Goal: Task Accomplishment & Management: Manage account settings

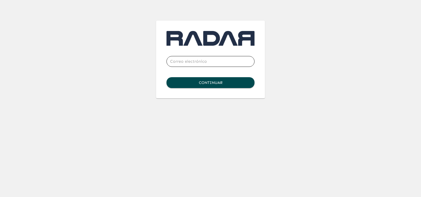
click at [201, 62] on input "email" at bounding box center [210, 61] width 88 height 14
click at [181, 59] on input "email" at bounding box center [210, 61] width 88 height 14
type input "c"
type input "[PERSON_NAME]"
type input "[PERSON_NAME][EMAIL_ADDRESS][DOMAIN_NAME]"
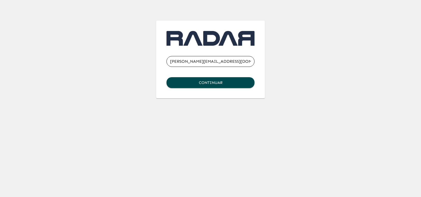
click button "Continuar" at bounding box center [210, 82] width 88 height 11
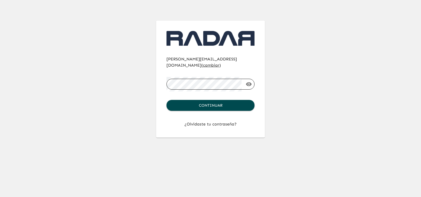
click at [166, 100] on button "Continuar" at bounding box center [210, 105] width 88 height 11
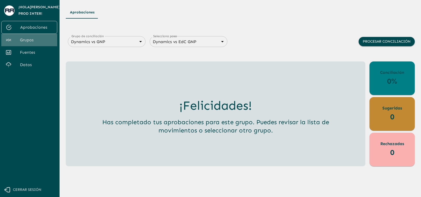
click at [32, 41] on span "Grupos" at bounding box center [36, 40] width 33 height 6
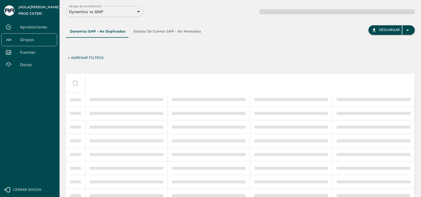
click at [117, 8] on body "Se están procesando los movimientos. Algunas acciones permanecerán deshabilitad…" at bounding box center [210, 98] width 421 height 197
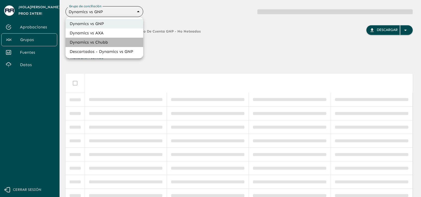
click at [103, 43] on li "Dynamics vs Chubb" at bounding box center [104, 42] width 78 height 9
type input "68a4fa31dcf0943ad4a1d1ca"
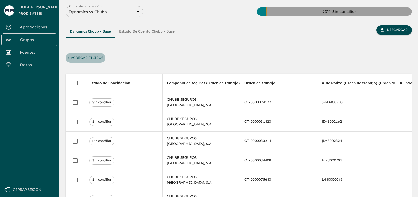
click at [96, 57] on button "+ Agregar Filtros" at bounding box center [86, 58] width 40 height 10
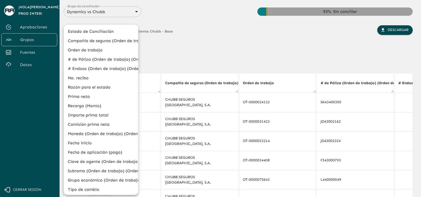
click at [100, 31] on li "Estado de Conciliación" at bounding box center [101, 31] width 74 height 9
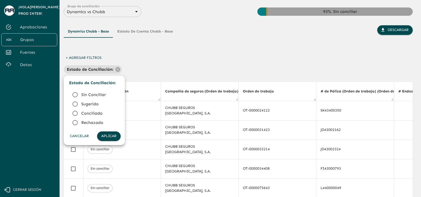
click at [88, 113] on span "Conciliado" at bounding box center [98, 113] width 35 height 6
click at [109, 137] on button "Aplicar" at bounding box center [109, 137] width 24 height 10
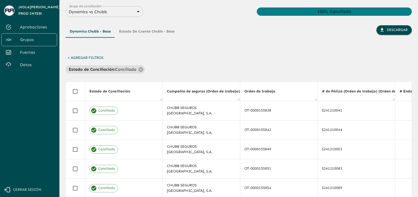
click at [220, 60] on div "+ Agregar Filtros Estado de Conciliación : Conciliado" at bounding box center [239, 63] width 347 height 20
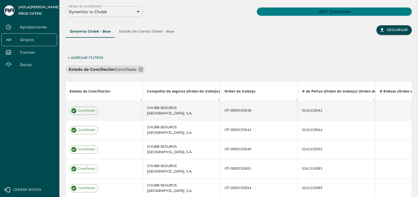
scroll to position [0, 21]
click at [234, 111] on div "OT-0000155838" at bounding box center [257, 111] width 69 height 8
click at [251, 112] on icon "Copiar" at bounding box center [253, 110] width 5 height 5
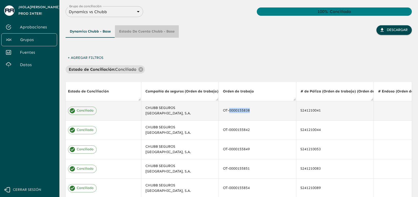
click at [149, 32] on button "Estado de Cuenta Chubb - Base" at bounding box center [147, 31] width 64 height 12
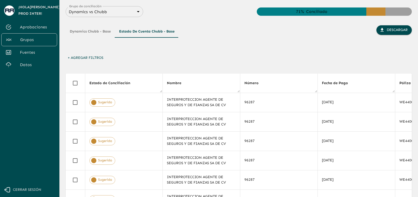
click at [94, 60] on button "+ Agregar Filtros" at bounding box center [86, 58] width 40 height 10
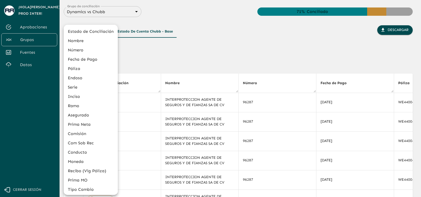
scroll to position [94, 0]
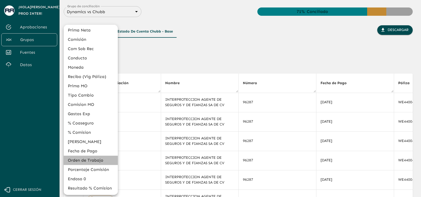
click at [90, 162] on li "Orden de Trabajo" at bounding box center [91, 160] width 54 height 9
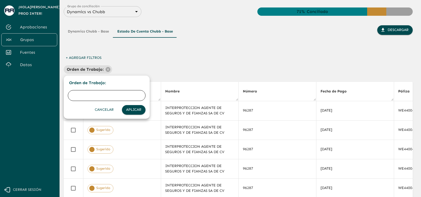
type input "OT-0000155838"
click button "Aplicar" at bounding box center [134, 110] width 24 height 10
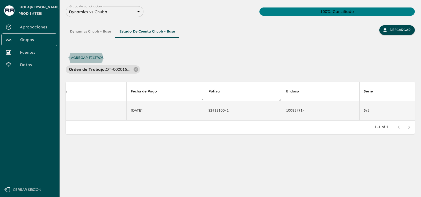
scroll to position [0, 183]
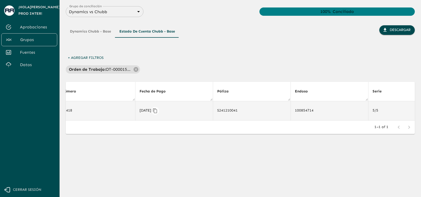
drag, startPoint x: 148, startPoint y: 110, endPoint x: 153, endPoint y: 110, distance: 5.2
click at [153, 110] on div "[DATE]" at bounding box center [173, 111] width 69 height 8
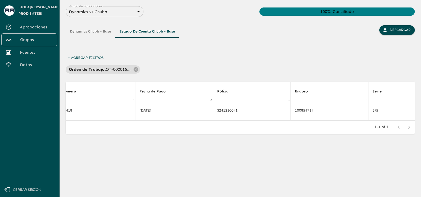
click at [178, 74] on div "Dynamics Chubb - Base Estado de Cuenta Chubb - Base Descargar + Agregar Filtros…" at bounding box center [240, 87] width 349 height 140
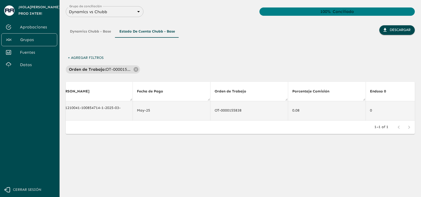
scroll to position [0, 1737]
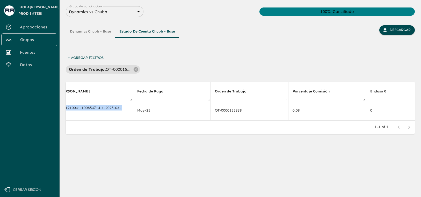
drag, startPoint x: 137, startPoint y: 112, endPoint x: 158, endPoint y: 79, distance: 39.1
click at [158, 79] on div "Dynamics Chubb - Base Estado de Cuenta Chubb - Base Descargar + Agregar Filtros…" at bounding box center [240, 87] width 349 height 140
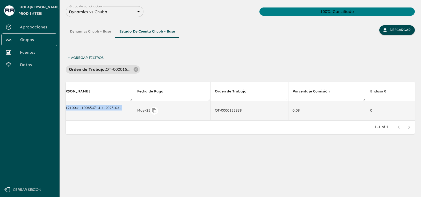
click at [160, 108] on div "May-25" at bounding box center [171, 111] width 69 height 8
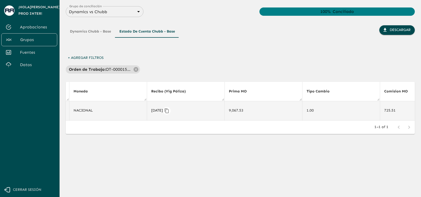
scroll to position [0, 1116]
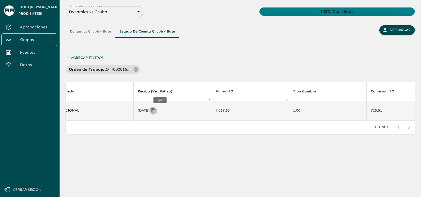
click at [156, 110] on icon "Copiar" at bounding box center [153, 110] width 5 height 5
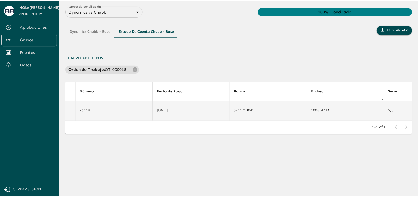
scroll to position [0, 0]
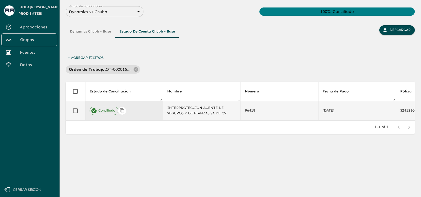
click at [132, 114] on div "Conciliado" at bounding box center [123, 111] width 69 height 8
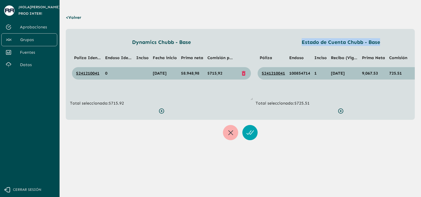
drag, startPoint x: 301, startPoint y: 42, endPoint x: 382, endPoint y: 46, distance: 80.8
click at [382, 46] on div "Estado de Cuenta Chubb - Base Póliza Endoso Inciso Recibo (Vig Póliza) Prima [P…" at bounding box center [340, 69] width 170 height 62
click at [342, 60] on span "Recibo (Vig Póliza)" at bounding box center [350, 57] width 38 height 5
drag, startPoint x: 153, startPoint y: 74, endPoint x: 175, endPoint y: 74, distance: 21.7
click at [166, 74] on span "[DATE]" at bounding box center [160, 73] width 14 height 5
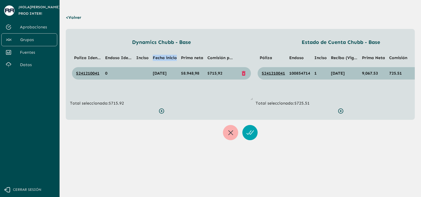
drag, startPoint x: 153, startPoint y: 57, endPoint x: 177, endPoint y: 57, distance: 23.3
click at [177, 57] on th "Fecha inicio" at bounding box center [165, 58] width 28 height 10
drag, startPoint x: 331, startPoint y: 74, endPoint x: 352, endPoint y: 73, distance: 21.7
click at [344, 73] on span "[DATE]" at bounding box center [338, 73] width 14 height 5
click at [193, 18] on div "< Volver Dynamics Chubb - Base Poliza Identificada Endoso Identificado Inciso F…" at bounding box center [240, 73] width 349 height 134
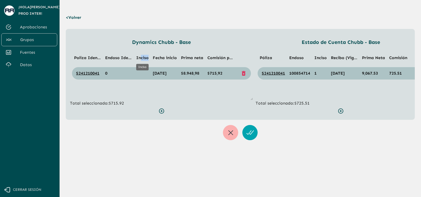
drag, startPoint x: 139, startPoint y: 59, endPoint x: 147, endPoint y: 59, distance: 7.8
click at [147, 59] on span "Inciso" at bounding box center [142, 57] width 12 height 5
drag, startPoint x: 110, startPoint y: 74, endPoint x: 106, endPoint y: 74, distance: 3.9
click at [106, 74] on td "0" at bounding box center [118, 73] width 31 height 12
click at [114, 74] on td "0" at bounding box center [118, 73] width 31 height 12
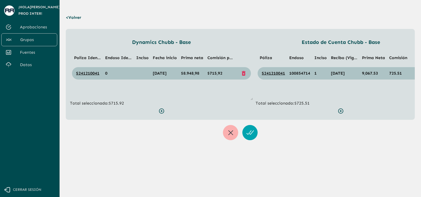
drag, startPoint x: 139, startPoint y: 71, endPoint x: 146, endPoint y: 74, distance: 7.4
click at [146, 74] on td at bounding box center [142, 73] width 17 height 12
drag, startPoint x: 318, startPoint y: 73, endPoint x: 313, endPoint y: 73, distance: 4.7
click at [313, 73] on td "1" at bounding box center [320, 73] width 17 height 12
click at [316, 76] on td "1" at bounding box center [320, 73] width 17 height 12
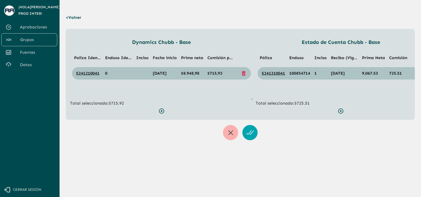
click at [318, 75] on td "1" at bounding box center [320, 73] width 17 height 12
drag, startPoint x: 331, startPoint y: 58, endPoint x: 360, endPoint y: 59, distance: 28.7
click at [360, 59] on tr "Póliza Endoso Inciso Recibo (Vig Póliza) Prima [PERSON_NAME] Comisión" at bounding box center [340, 58] width 166 height 10
drag, startPoint x: 320, startPoint y: 73, endPoint x: 309, endPoint y: 72, distance: 11.2
click at [309, 72] on tr "S241210041 100854714 1 [DATE] 9,067.53 725.51" at bounding box center [340, 73] width 166 height 12
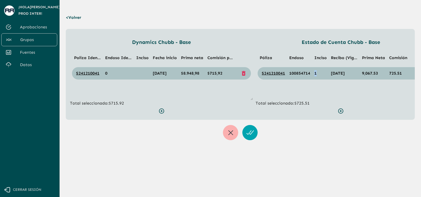
click at [317, 74] on td "1" at bounding box center [320, 73] width 17 height 12
click at [76, 17] on p "< Volver" at bounding box center [75, 17] width 18 height 14
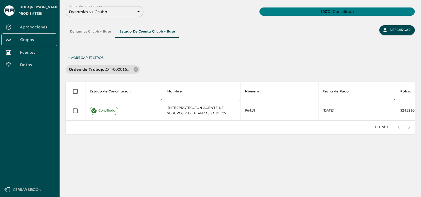
click at [104, 31] on button "Dynamics Chubb - Base" at bounding box center [90, 31] width 49 height 12
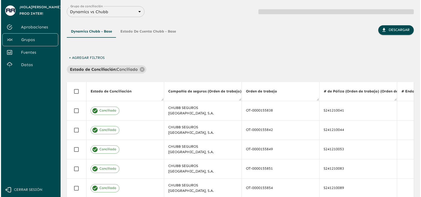
scroll to position [0, 21]
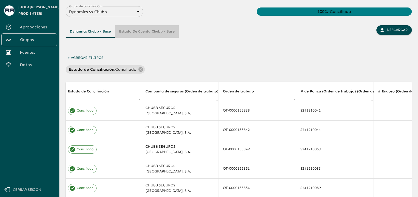
click at [147, 32] on button "Estado de Cuenta Chubb - Base" at bounding box center [147, 31] width 64 height 12
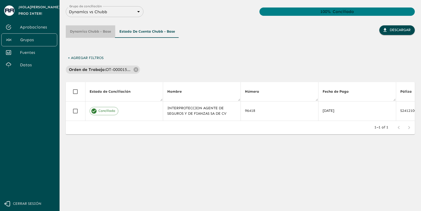
click at [91, 32] on button "Dynamics Chubb - Base" at bounding box center [90, 31] width 49 height 12
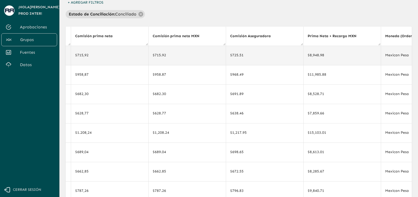
scroll to position [33, 0]
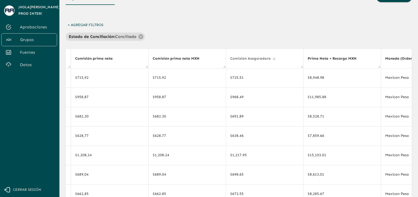
click at [273, 59] on icon at bounding box center [274, 58] width 3 height 3
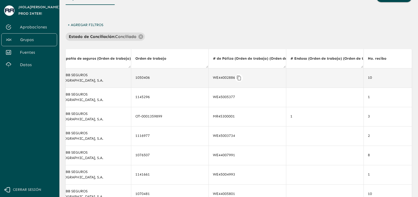
scroll to position [0, 63]
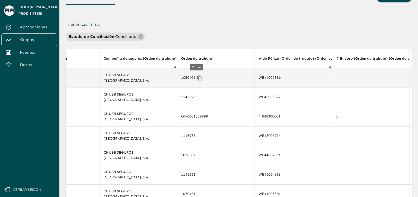
click at [197, 79] on icon "Copiar" at bounding box center [199, 78] width 4 height 5
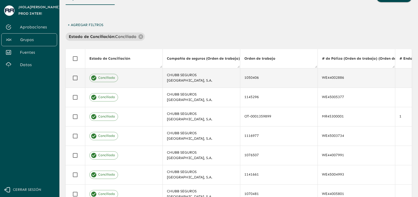
click at [99, 23] on button "+ Agregar Filtros" at bounding box center [86, 25] width 40 height 10
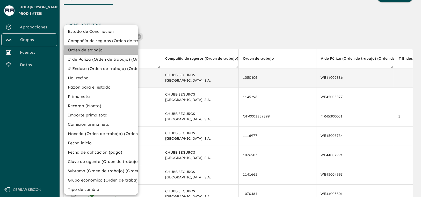
click at [102, 49] on li "Orden de trabajo" at bounding box center [101, 50] width 74 height 9
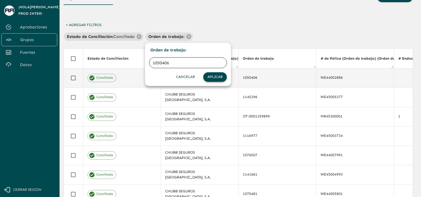
type input "1050406"
click at [216, 77] on button "Aplicar" at bounding box center [215, 77] width 24 height 10
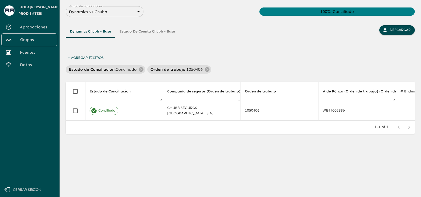
click at [339, 64] on div "+ Agregar Filtros Estado de Conciliación : Conciliado Orden de trabajo : 1050406" at bounding box center [240, 63] width 349 height 20
click at [306, 39] on div "Dynamics Chubb - Base Estado de Cuenta Chubb - Base Descargar" at bounding box center [240, 39] width 349 height 28
click at [393, 32] on button "Descargar" at bounding box center [396, 30] width 35 height 10
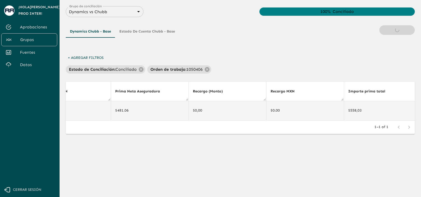
scroll to position [0, 758]
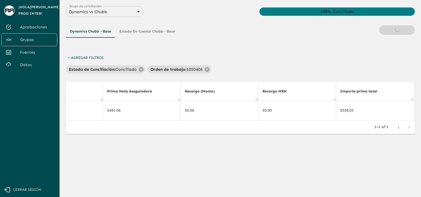
click at [311, 68] on div "Estado de Conciliación : Conciliado Orden de trabajo : 1050406" at bounding box center [240, 69] width 349 height 8
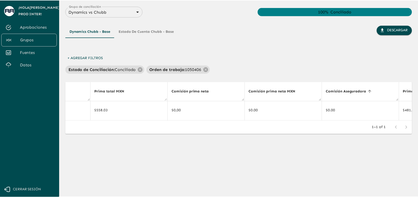
scroll to position [0, 1082]
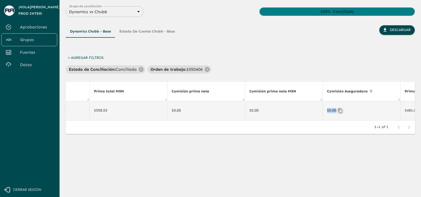
drag, startPoint x: 327, startPoint y: 110, endPoint x: 336, endPoint y: 111, distance: 9.6
click at [336, 111] on div "$0.00" at bounding box center [361, 111] width 69 height 8
click at [334, 72] on div "Estado de Conciliación : Conciliado Orden de trabajo : 1050406" at bounding box center [240, 69] width 349 height 8
click at [207, 71] on icon at bounding box center [207, 69] width 5 height 5
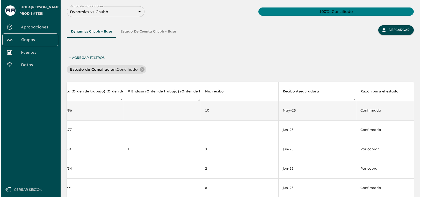
scroll to position [0, 0]
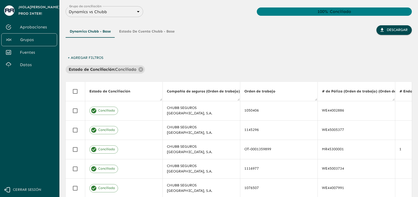
click at [94, 57] on button "+ Agregar Filtros" at bounding box center [86, 58] width 40 height 10
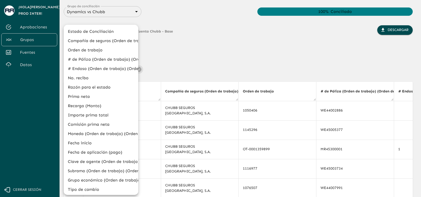
click at [93, 95] on li "Prima neta" at bounding box center [101, 96] width 74 height 9
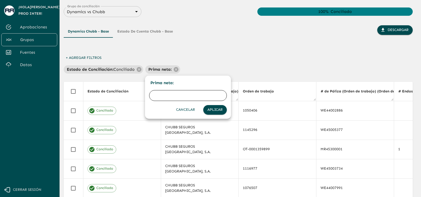
click at [170, 96] on input "text" at bounding box center [188, 95] width 78 height 14
type input "371.63"
click button "Aplicar" at bounding box center [215, 110] width 24 height 10
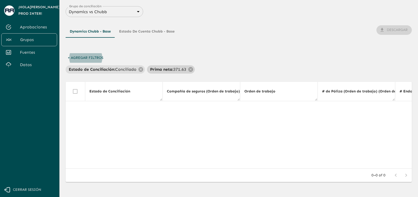
click at [179, 70] on p "371.63" at bounding box center [180, 69] width 13 height 6
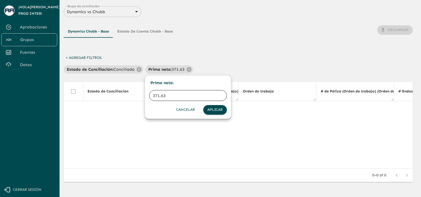
click at [161, 96] on input "371.63" at bounding box center [188, 95] width 78 height 14
type input "371,63"
click button "Aplicar" at bounding box center [215, 110] width 24 height 10
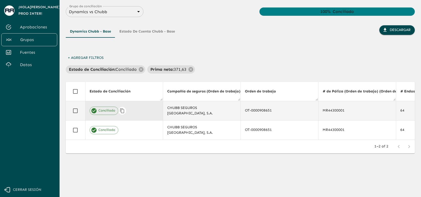
click at [146, 109] on div "Conciliado" at bounding box center [123, 111] width 69 height 8
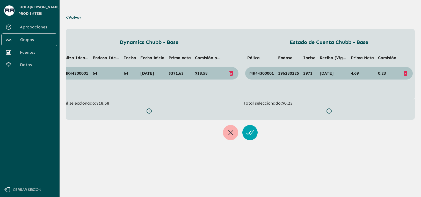
scroll to position [0, 7]
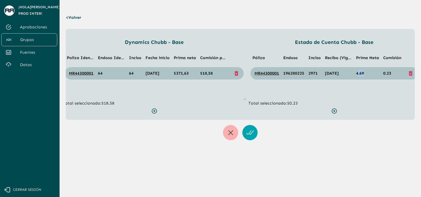
drag, startPoint x: 364, startPoint y: 75, endPoint x: 358, endPoint y: 75, distance: 6.2
click at [358, 75] on td "4.69" at bounding box center [367, 73] width 27 height 12
click at [390, 73] on span "0.23" at bounding box center [387, 73] width 8 height 5
click at [373, 91] on ul "Póliza Endoso Inciso Recibo (Vig Póliza) Prima [PERSON_NAME] Comisión MR4430000…" at bounding box center [333, 75] width 171 height 52
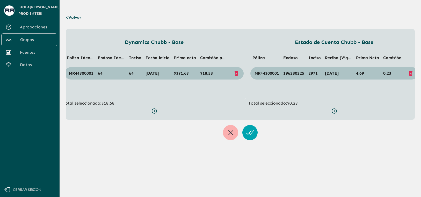
scroll to position [0, 0]
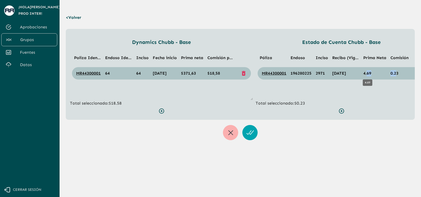
drag, startPoint x: 396, startPoint y: 72, endPoint x: 366, endPoint y: 72, distance: 29.5
click at [366, 72] on tr "MR44300001 196280225 2971 [DATE] 4.69 0.23" at bounding box center [340, 73] width 167 height 12
click at [355, 84] on ul "Póliza Endoso Inciso Recibo (Vig Póliza) Prima [PERSON_NAME] Comisión MR4430000…" at bounding box center [340, 75] width 171 height 52
drag, startPoint x: 216, startPoint y: 75, endPoint x: 192, endPoint y: 74, distance: 23.6
click at [192, 74] on tr "MR44300001 64 64 [DATE] $371,63 $18,58" at bounding box center [161, 73] width 179 height 12
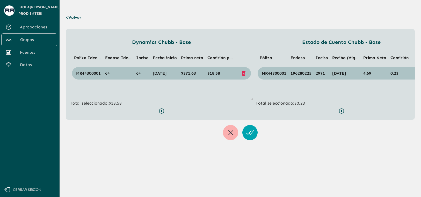
click at [205, 84] on ul "Poliza Identificada Endoso Identificado Inciso Fecha inicio Prima [PERSON_NAME]…" at bounding box center [161, 75] width 183 height 52
click at [80, 17] on p "< Volver" at bounding box center [75, 17] width 18 height 14
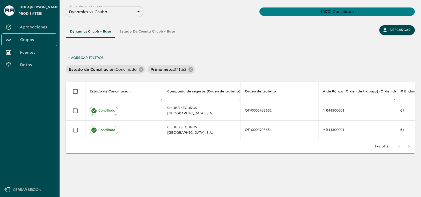
click at [294, 33] on div "Dynamics Chubb - Base Estado de Cuenta Chubb - Base Descargar" at bounding box center [240, 39] width 349 height 28
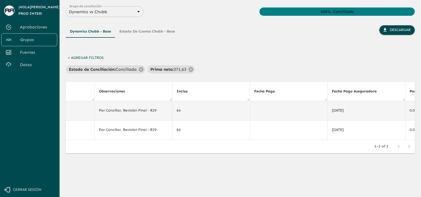
scroll to position [0, 2614]
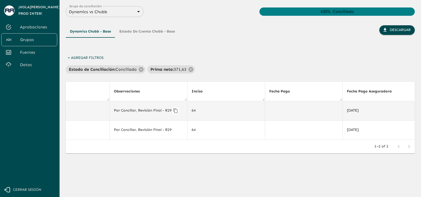
drag, startPoint x: 171, startPoint y: 111, endPoint x: 167, endPoint y: 110, distance: 4.5
click at [167, 110] on div "Por Conciliar, Revisión Final - R29" at bounding box center [148, 111] width 69 height 8
drag, startPoint x: 167, startPoint y: 110, endPoint x: 119, endPoint y: 110, distance: 47.6
click at [119, 110] on div "Por Conciliar, Revisión Final - R29" at bounding box center [148, 111] width 69 height 8
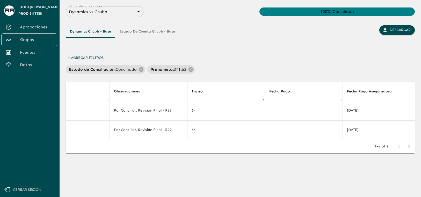
click at [265, 69] on div "Estado de Conciliación : Conciliado Prima [PERSON_NAME] : 371,63" at bounding box center [240, 69] width 349 height 8
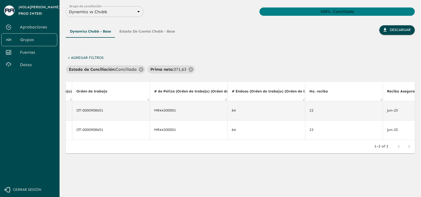
scroll to position [0, 0]
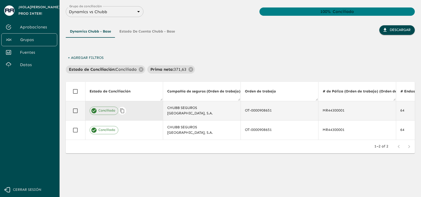
click at [145, 113] on div "Conciliado" at bounding box center [123, 111] width 69 height 8
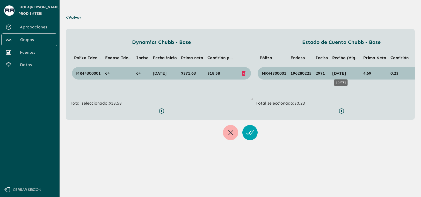
drag, startPoint x: 339, startPoint y: 73, endPoint x: 353, endPoint y: 74, distance: 14.5
click at [346, 74] on span "[DATE]" at bounding box center [339, 73] width 14 height 5
drag, startPoint x: 364, startPoint y: 74, endPoint x: 375, endPoint y: 74, distance: 11.1
click at [375, 74] on td "4.69" at bounding box center [374, 73] width 27 height 12
drag, startPoint x: 183, startPoint y: 73, endPoint x: 209, endPoint y: 74, distance: 26.1
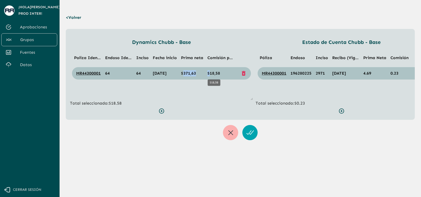
click at [209, 74] on tr "MR44300001 64 64 [DATE] $371,63 $18,58" at bounding box center [161, 73] width 179 height 12
click at [388, 78] on td "0.23" at bounding box center [399, 73] width 22 height 12
drag, startPoint x: 400, startPoint y: 74, endPoint x: 361, endPoint y: 73, distance: 39.3
click at [361, 73] on tr "MR44300001 196280225 2971 [DATE] 4.69 0.23" at bounding box center [340, 73] width 167 height 12
drag, startPoint x: 227, startPoint y: 73, endPoint x: 182, endPoint y: 73, distance: 44.7
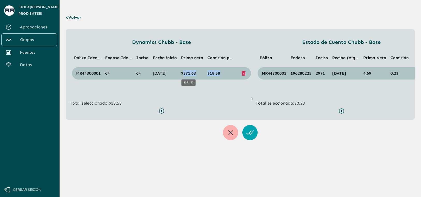
click at [182, 73] on tr "MR44300001 64 64 [DATE] $371,63 $18,58" at bounding box center [161, 73] width 179 height 12
click at [302, 104] on p "Total seleccionado: $0.23" at bounding box center [340, 103] width 171 height 6
click at [79, 18] on p "< Volver" at bounding box center [75, 17] width 18 height 14
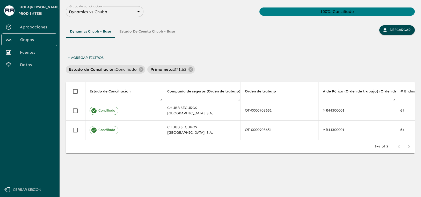
click at [229, 68] on div "Estado de Conciliación : Conciliado Prima [PERSON_NAME] : 371,63" at bounding box center [240, 69] width 349 height 8
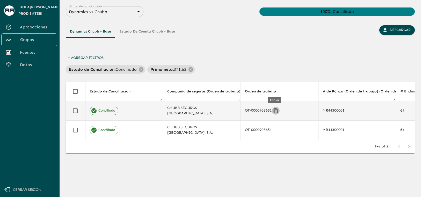
click at [276, 112] on icon "Copiar" at bounding box center [275, 110] width 5 height 5
click at [234, 34] on div "Dynamics Chubb - Base Estado de Cuenta Chubb - Base Descargar" at bounding box center [240, 39] width 349 height 28
click at [140, 48] on div "Dynamics Chubb - Base Estado de Cuenta Chubb - Base" at bounding box center [122, 39] width 113 height 28
click at [28, 68] on span "Datos" at bounding box center [36, 65] width 33 height 6
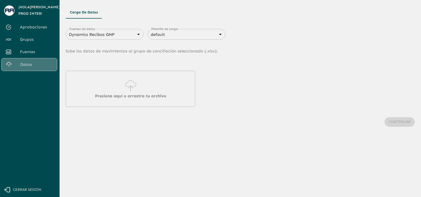
click at [40, 67] on span "Datos" at bounding box center [36, 65] width 33 height 6
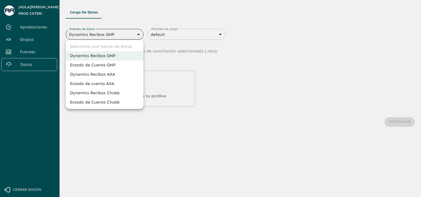
click at [120, 38] on body "Se están procesando los movimientos. Algunas acciones permanecerán deshabilitad…" at bounding box center [210, 98] width 421 height 197
click at [209, 11] on div at bounding box center [210, 98] width 421 height 197
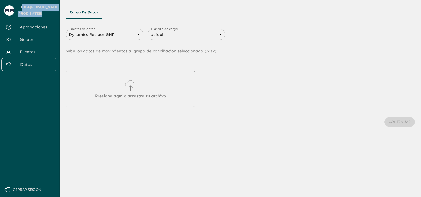
drag, startPoint x: 23, startPoint y: 9, endPoint x: 43, endPoint y: 16, distance: 20.8
click at [43, 16] on span "¡Hola [PERSON_NAME] Prod Inter !" at bounding box center [39, 10] width 42 height 13
click at [46, 14] on span "¡Hola [PERSON_NAME] Prod Inter !" at bounding box center [39, 10] width 42 height 13
drag, startPoint x: 30, startPoint y: 13, endPoint x: 40, endPoint y: 14, distance: 10.6
click at [40, 14] on span "¡Hola [PERSON_NAME] Prod Inter !" at bounding box center [39, 10] width 42 height 13
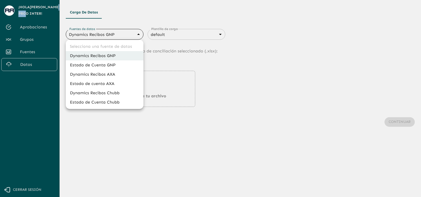
click at [110, 36] on body "Se están procesando los movimientos. Algunas acciones permanecerán deshabilitad…" at bounding box center [210, 98] width 421 height 197
click at [170, 60] on div at bounding box center [210, 98] width 421 height 197
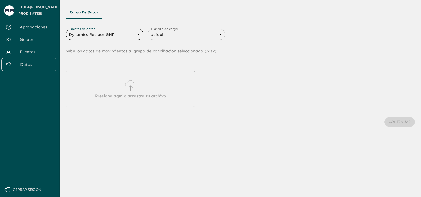
click at [134, 93] on p "Presiona aquí o arrastra tu archivo" at bounding box center [130, 96] width 71 height 6
click at [145, 97] on p "Presiona aquí o arrastra tu archivo" at bounding box center [130, 96] width 71 height 6
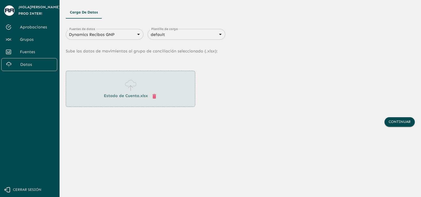
click at [154, 97] on icon "button" at bounding box center [154, 96] width 4 height 5
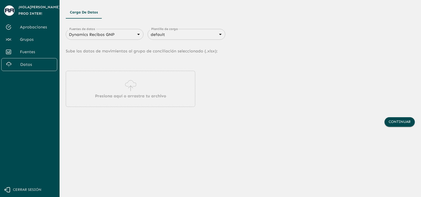
click at [129, 36] on body "Se están procesando los movimientos. Algunas acciones permanecerán deshabilitad…" at bounding box center [210, 98] width 421 height 197
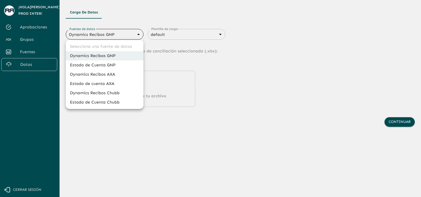
click at [211, 62] on div at bounding box center [210, 98] width 421 height 197
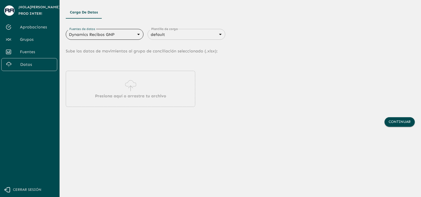
click at [163, 35] on body "Se están procesando los movimientos. Algunas acciones permanecerán deshabilitad…" at bounding box center [210, 98] width 421 height 197
click at [220, 33] on div at bounding box center [210, 98] width 421 height 197
click at [36, 51] on span "Fuentes" at bounding box center [36, 52] width 33 height 6
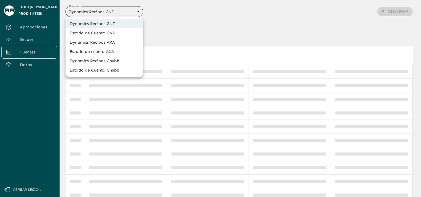
click at [138, 12] on body "Se están procesando los movimientos. Algunas acciones permanecerán deshabilitad…" at bounding box center [210, 98] width 421 height 197
click at [174, 26] on div at bounding box center [210, 98] width 421 height 197
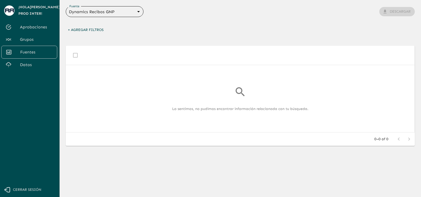
click at [132, 11] on body "Se están procesando los movimientos. Algunas acciones permanecerán deshabilitad…" at bounding box center [210, 98] width 421 height 197
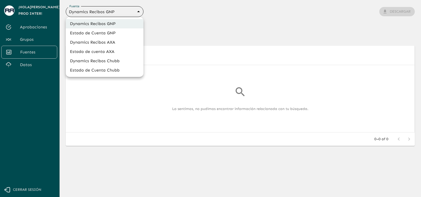
click at [113, 43] on li "Dynamics Recibos AXA" at bounding box center [105, 42] width 78 height 9
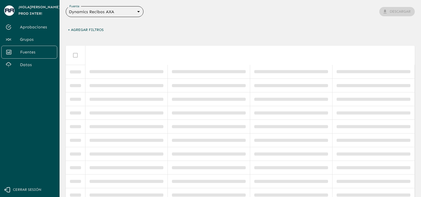
click at [123, 12] on body "Se están procesando los movimientos. Algunas acciones permanecerán deshabilitad…" at bounding box center [210, 98] width 421 height 197
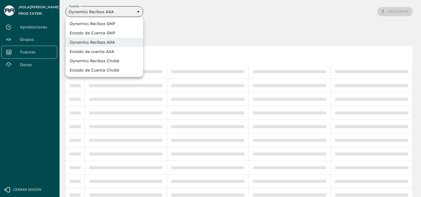
click at [114, 59] on li "Dynamics Recibos Chubb" at bounding box center [104, 60] width 78 height 9
type input "689e1556cd921e7dc77ad380"
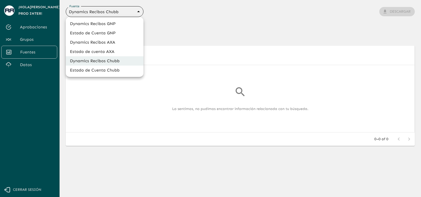
click at [115, 14] on body "Se están procesando los movimientos. Algunas acciones permanecerán deshabilitad…" at bounding box center [210, 98] width 421 height 197
click at [115, 61] on li "Dynamics Recibos Chubb" at bounding box center [105, 60] width 78 height 9
click at [113, 14] on body "Se están procesando los movimientos. Algunas acciones permanecerán deshabilitad…" at bounding box center [210, 98] width 421 height 197
click at [159, 32] on div at bounding box center [210, 98] width 421 height 197
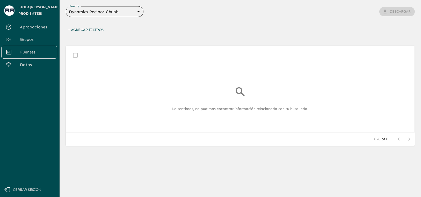
click at [37, 38] on span "Grupos" at bounding box center [36, 39] width 33 height 6
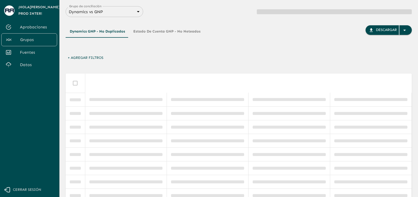
click at [101, 10] on body "Se están procesando los movimientos. Algunas acciones permanecerán deshabilitad…" at bounding box center [209, 98] width 418 height 197
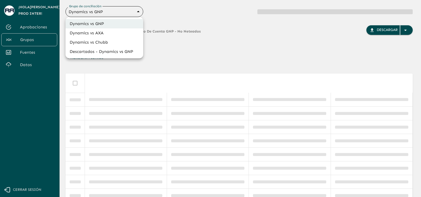
click at [98, 47] on li "Descartados - Dynamics vs GNP" at bounding box center [104, 51] width 78 height 9
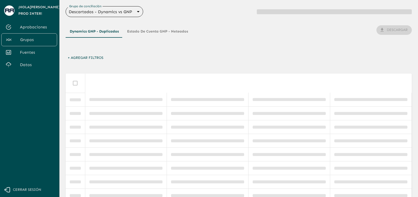
click at [111, 17] on div "Dynamics GNP - Duplicados Estado de Cuenta GNP - Neteados Descargar" at bounding box center [239, 35] width 347 height 36
click at [112, 13] on body "Se están procesando los movimientos. Algunas acciones permanecerán deshabilitad…" at bounding box center [210, 98] width 421 height 197
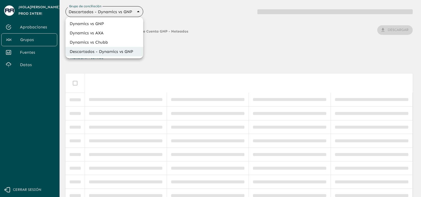
click at [106, 38] on li "Dynamics vs Chubb" at bounding box center [104, 42] width 78 height 9
type input "68a4fa31dcf0943ad4a1d1ca"
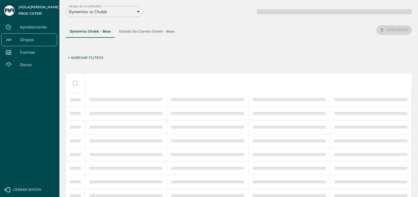
click at [236, 34] on div "Dynamics Chubb - Base Estado de Cuenta Chubb - Base Descargar" at bounding box center [239, 39] width 347 height 28
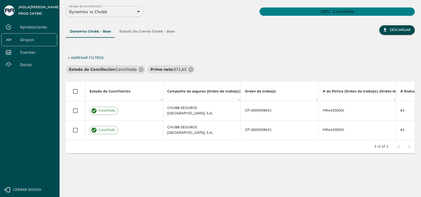
click at [249, 43] on div "Dynamics Chubb - Base Estado de Cuenta Chubb - Base Descargar" at bounding box center [240, 39] width 349 height 28
click at [40, 42] on span "Grupos" at bounding box center [36, 40] width 33 height 6
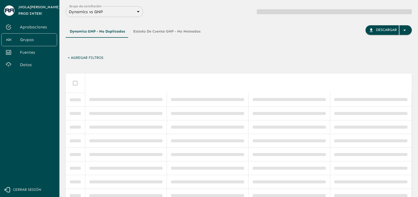
click at [117, 16] on div "Dynamics vs GNP 6848843415205559d9cb70b5 Grupo de conciliación" at bounding box center [105, 11] width 78 height 11
click at [122, 4] on main "Grupo de conciliación Dynamics vs GNP 6848843415205559d9cb70b5 Grupo de concili…" at bounding box center [238, 98] width 359 height 197
click at [125, 6] on div "Dynamics vs GNP 6848843415205559d9cb70b5 Grupo de conciliación" at bounding box center [105, 11] width 78 height 11
click at [137, 11] on body "Se están procesando los movimientos. Algunas acciones permanecerán deshabilitad…" at bounding box center [210, 98] width 421 height 197
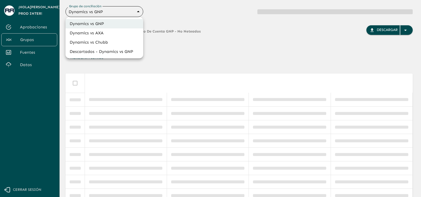
click at [108, 41] on li "Dynamics vs Chubb" at bounding box center [104, 42] width 78 height 9
type input "68a4fa31dcf0943ad4a1d1ca"
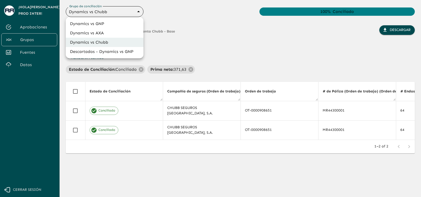
click at [118, 12] on body "Se están procesando los movimientos. Algunas acciones permanecerán deshabilitad…" at bounding box center [210, 98] width 421 height 197
click at [194, 19] on div at bounding box center [210, 98] width 421 height 197
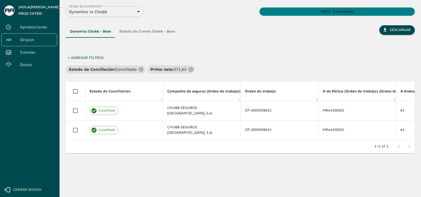
click at [191, 11] on div "Grupo de conciliación Dynamics vs Chubb 68a4fa31dcf0943ad4a1d1ca Grupo de conci…" at bounding box center [240, 11] width 349 height 11
click at [146, 33] on button "Estado de Cuenta Chubb - Base" at bounding box center [147, 31] width 64 height 12
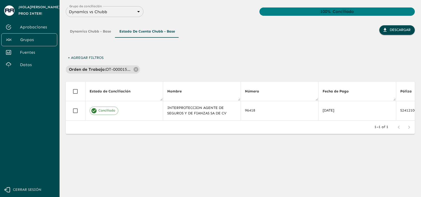
click at [97, 31] on button "Dynamics Chubb - Base" at bounding box center [90, 31] width 49 height 12
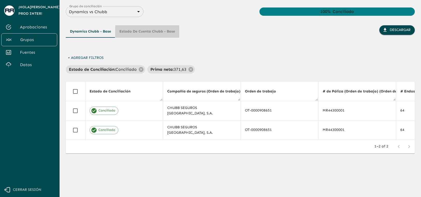
click at [146, 33] on button "Estado de Cuenta Chubb - Base" at bounding box center [147, 31] width 64 height 12
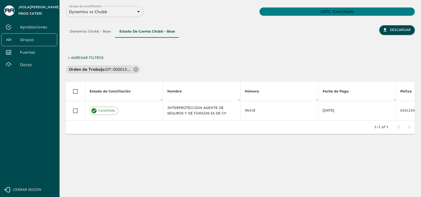
click at [106, 35] on button "Dynamics Chubb - Base" at bounding box center [90, 31] width 49 height 12
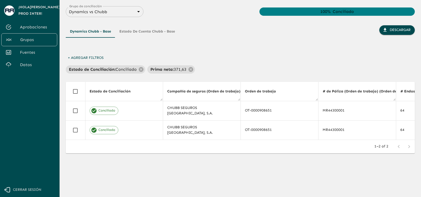
click at [100, 57] on button "+ Agregar Filtros" at bounding box center [86, 58] width 40 height 10
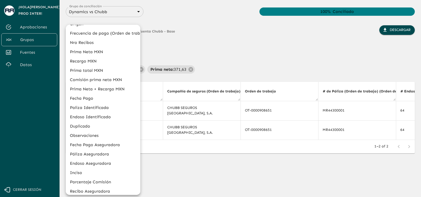
scroll to position [197, 0]
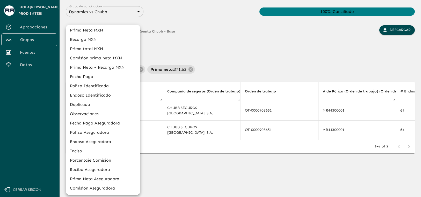
click at [213, 50] on div at bounding box center [210, 98] width 421 height 197
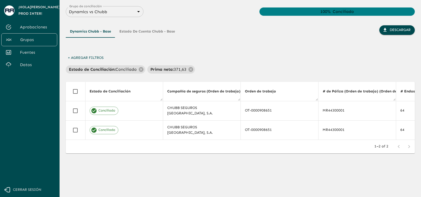
click at [148, 35] on button "Estado de Cuenta Chubb - Base" at bounding box center [147, 31] width 64 height 12
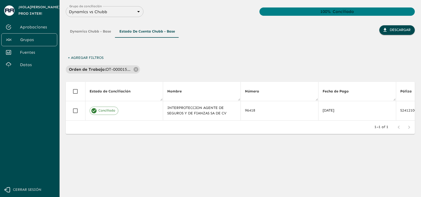
click at [101, 33] on button "Dynamics Chubb - Base" at bounding box center [90, 31] width 49 height 12
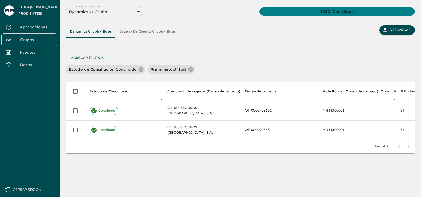
click at [28, 54] on span "Fuentes" at bounding box center [36, 52] width 33 height 6
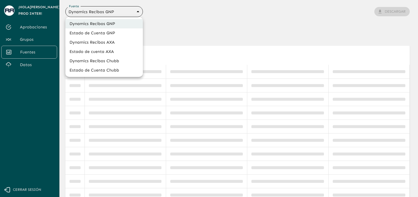
click at [126, 10] on body "Se están procesando los movimientos. Algunas acciones permanecerán deshabilitad…" at bounding box center [209, 98] width 418 height 197
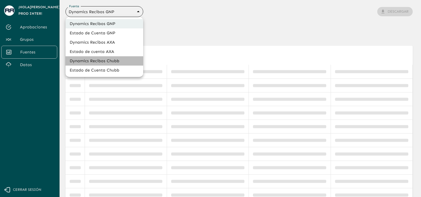
click at [118, 62] on li "Dynamics Recibos Chubb" at bounding box center [104, 60] width 78 height 9
type input "689e1556cd921e7dc77ad380"
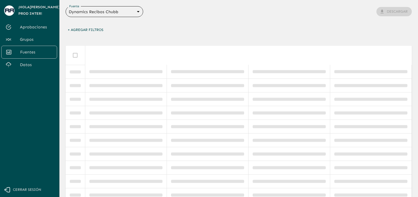
click at [29, 39] on span "Grupos" at bounding box center [36, 39] width 33 height 6
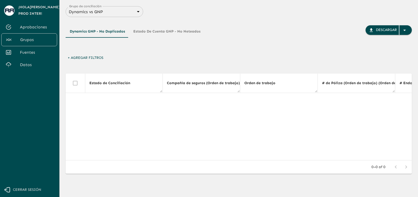
click at [131, 11] on body "Se están procesando los movimientos. Algunas acciones permanecerán deshabilitad…" at bounding box center [209, 98] width 418 height 197
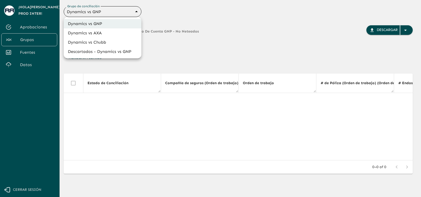
click at [104, 41] on li "Dynamics vs Chubb" at bounding box center [103, 42] width 78 height 9
type input "68a4fa31dcf0943ad4a1d1ca"
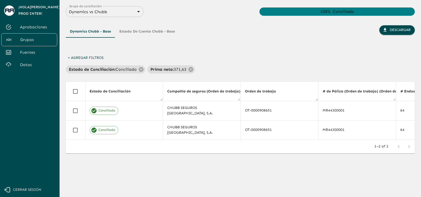
drag, startPoint x: 162, startPoint y: 94, endPoint x: 139, endPoint y: 92, distance: 23.3
click at [139, 92] on th "Estado de Conciliación" at bounding box center [124, 91] width 78 height 19
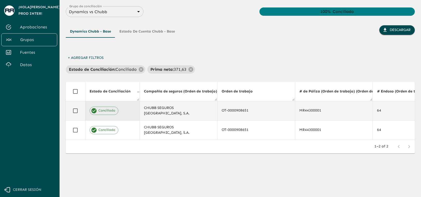
click at [136, 110] on td "Conciliado" at bounding box center [112, 110] width 54 height 19
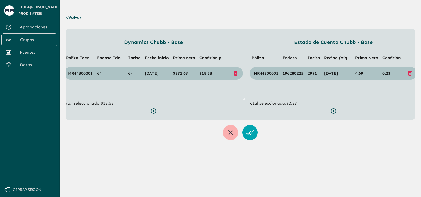
scroll to position [0, 8]
drag, startPoint x: 173, startPoint y: 72, endPoint x: 188, endPoint y: 73, distance: 14.5
click at [188, 73] on span "$371,63" at bounding box center [180, 73] width 15 height 5
drag, startPoint x: 356, startPoint y: 72, endPoint x: 364, endPoint y: 73, distance: 7.8
click at [364, 73] on td "4.69" at bounding box center [366, 73] width 27 height 12
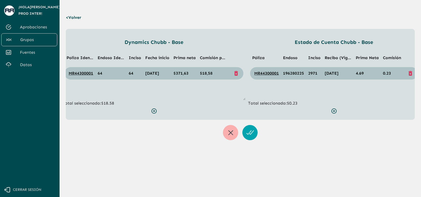
click at [212, 73] on span "$18,58" at bounding box center [206, 73] width 13 height 5
drag, startPoint x: 300, startPoint y: 103, endPoint x: 289, endPoint y: 102, distance: 11.4
click at [289, 102] on p "Total seleccionado: $0.23" at bounding box center [333, 103] width 171 height 6
drag, startPoint x: 115, startPoint y: 103, endPoint x: 104, endPoint y: 103, distance: 10.6
click at [104, 103] on p "Total seleccionado: $18.58" at bounding box center [153, 103] width 183 height 6
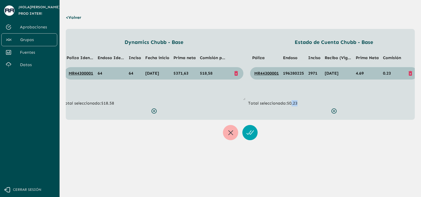
drag, startPoint x: 291, startPoint y: 103, endPoint x: 298, endPoint y: 104, distance: 7.5
click at [298, 104] on p "Total seleccionado: $0.23" at bounding box center [333, 103] width 171 height 6
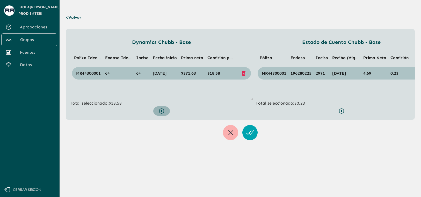
click at [162, 111] on icon "button" at bounding box center [162, 111] width 2 height 0
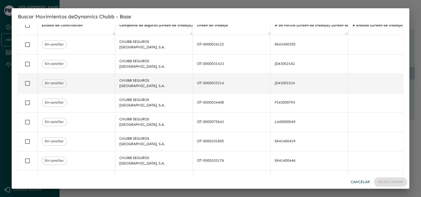
scroll to position [23, 0]
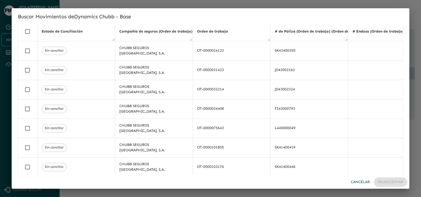
click at [329, 5] on div "Buscar Movimientos de Dynamics Chubb - Base + Agregar Filtros Estado de Concili…" at bounding box center [210, 98] width 421 height 197
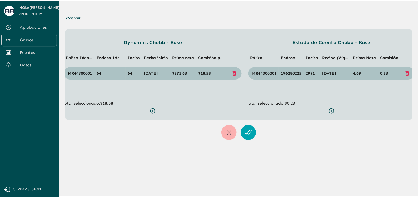
scroll to position [0, 9]
click at [80, 16] on p "< Volver" at bounding box center [75, 17] width 18 height 14
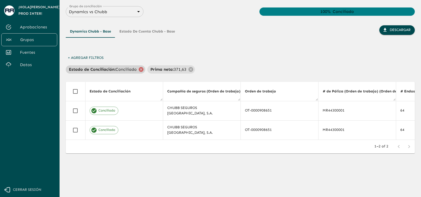
click at [141, 70] on icon at bounding box center [141, 69] width 5 height 5
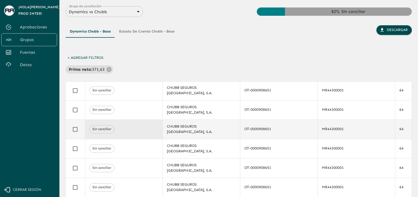
scroll to position [43, 0]
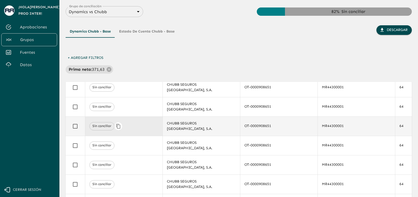
click at [134, 129] on div "Sin conciliar" at bounding box center [123, 126] width 69 height 8
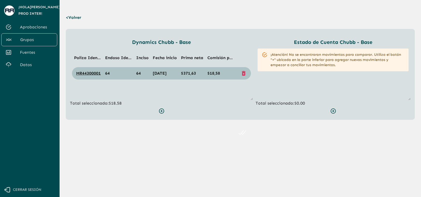
click at [304, 82] on ul "¡Atención! No se encontraron movimientos para comparar. Utiliza el botón "+" ub…" at bounding box center [332, 75] width 155 height 52
click at [81, 19] on p "< Volver" at bounding box center [75, 17] width 18 height 14
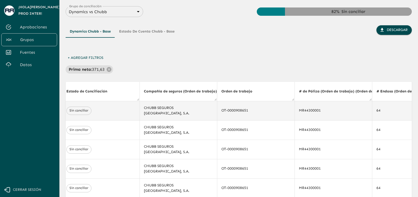
scroll to position [0, 29]
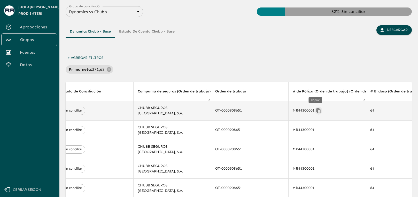
click at [317, 113] on icon "Copiar" at bounding box center [319, 110] width 4 height 5
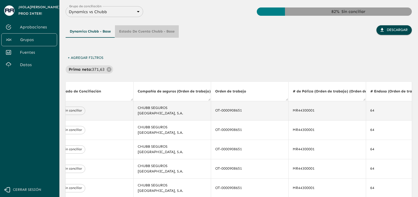
click at [154, 32] on button "Estado de Cuenta Chubb - Base" at bounding box center [147, 31] width 64 height 12
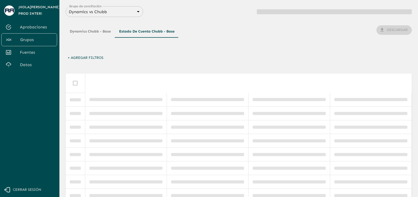
click at [97, 58] on button "+ Agregar Filtros" at bounding box center [86, 58] width 40 height 10
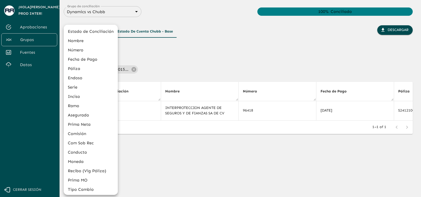
click at [149, 66] on div at bounding box center [210, 98] width 421 height 197
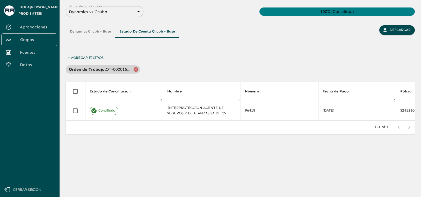
click at [135, 69] on icon at bounding box center [136, 70] width 6 height 6
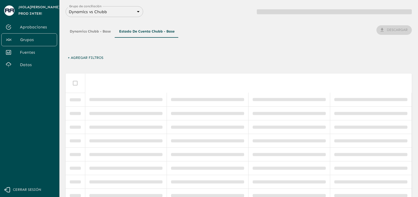
click at [98, 57] on button "+ Agregar Filtros" at bounding box center [86, 58] width 40 height 10
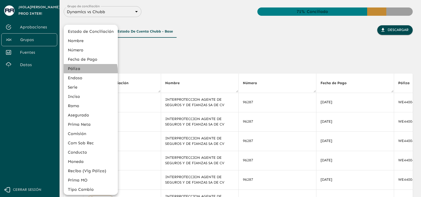
click at [86, 71] on li "Póliza" at bounding box center [91, 68] width 54 height 9
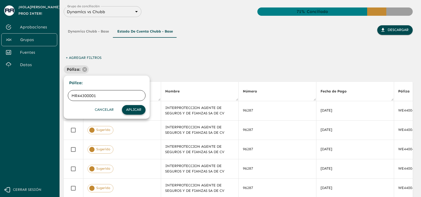
type input "MR44300001"
click at [138, 110] on button "Aplicar" at bounding box center [134, 110] width 24 height 10
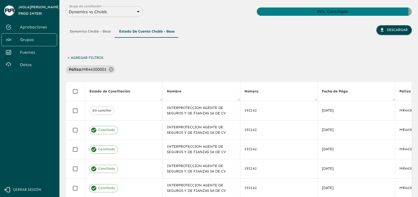
click at [102, 32] on button "Dynamics Chubb - Base" at bounding box center [90, 31] width 49 height 12
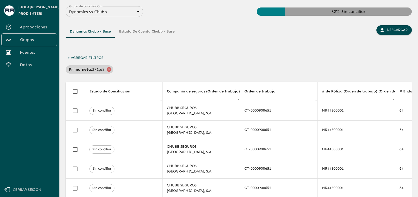
click at [107, 69] on icon at bounding box center [109, 70] width 6 height 6
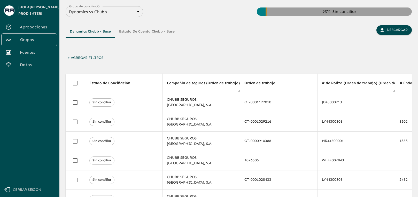
click at [340, 46] on div "Dynamics Chubb - Base Estado de Cuenta Chubb - Base Descargar" at bounding box center [239, 39] width 347 height 28
click at [227, 52] on div "Dynamics Chubb - Base Estado de Cuenta Chubb - Base Descargar" at bounding box center [239, 39] width 347 height 28
click at [38, 26] on span "Aprobaciones" at bounding box center [36, 27] width 33 height 6
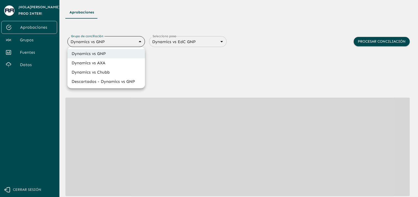
click at [101, 44] on body "Se están procesando los movimientos. Algunas acciones permanecerán deshabilitad…" at bounding box center [209, 98] width 418 height 197
click at [122, 75] on li "Dynamics vs Chubb" at bounding box center [107, 72] width 78 height 9
type input "68a4fa31dcf0943ad4a1d1ca"
type input "68a77f54edf762ea3ce6cff6"
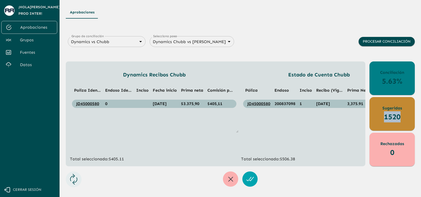
drag, startPoint x: 403, startPoint y: 115, endPoint x: 384, endPoint y: 115, distance: 19.1
click at [384, 115] on div "Sugeridas 1520" at bounding box center [391, 114] width 45 height 34
click at [285, 50] on div "Grupo de conciliación Dynamics vs Chubb 68a4fa31dcf0943ad4a1d1ca Grupo de conci…" at bounding box center [240, 47] width 349 height 27
drag, startPoint x: 397, startPoint y: 118, endPoint x: 381, endPoint y: 116, distance: 16.1
click at [381, 116] on div "Sugeridas 1520" at bounding box center [391, 114] width 45 height 34
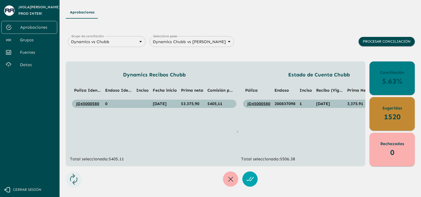
click at [302, 20] on div "Aprobaciones Grupo de conciliación Dynamics vs Chubb 68a4fa31dcf0943ad4a1d1ca G…" at bounding box center [240, 96] width 349 height 181
drag, startPoint x: 384, startPoint y: 118, endPoint x: 399, endPoint y: 118, distance: 15.3
click at [399, 118] on p "1520" at bounding box center [392, 116] width 17 height 11
click at [283, 45] on div "Grupo de conciliación Dynamics vs Chubb 68a4fa31dcf0943ad4a1d1ca Grupo de conci…" at bounding box center [240, 47] width 349 height 27
click at [145, 17] on div "Aprobaciones" at bounding box center [240, 12] width 349 height 12
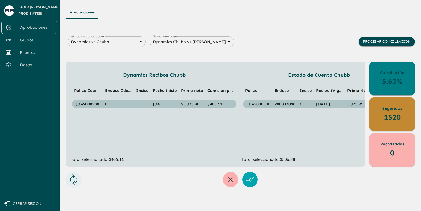
click at [31, 197] on span "Cerrar sesión" at bounding box center [27, 203] width 28 height 6
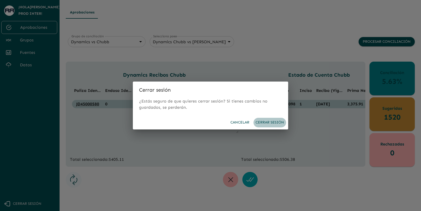
click at [263, 120] on button "Cerrar sesión" at bounding box center [269, 123] width 33 height 10
